Goal: Download file/media

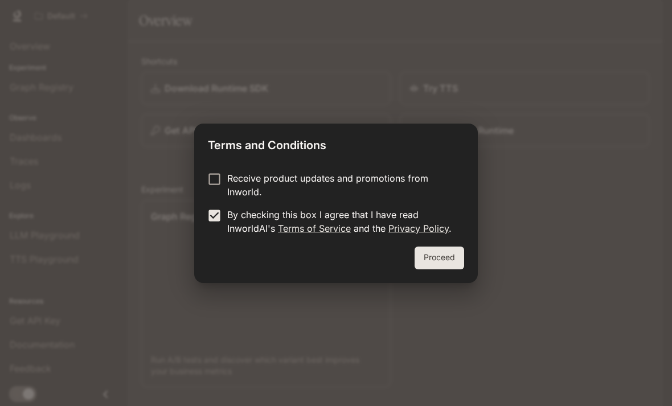
click at [217, 206] on form "Receive product updates and promotions from Inworld. By checking this box I agr…" at bounding box center [336, 203] width 256 height 64
click at [443, 257] on button "Proceed" at bounding box center [440, 258] width 50 height 23
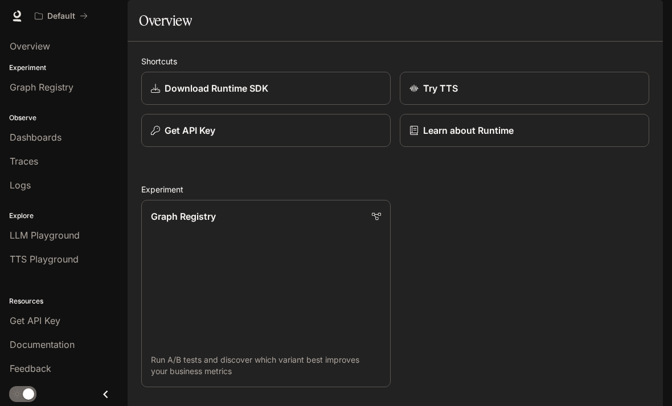
scroll to position [36, 0]
click at [28, 50] on span "Overview" at bounding box center [30, 46] width 40 height 14
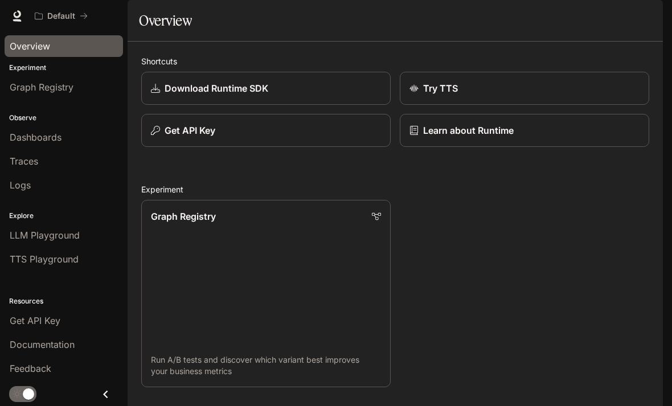
click at [18, 45] on span "Overview" at bounding box center [30, 46] width 40 height 14
click at [347, 95] on div "Download Runtime SDK" at bounding box center [266, 88] width 230 height 14
